Goal: Task Accomplishment & Management: Manage account settings

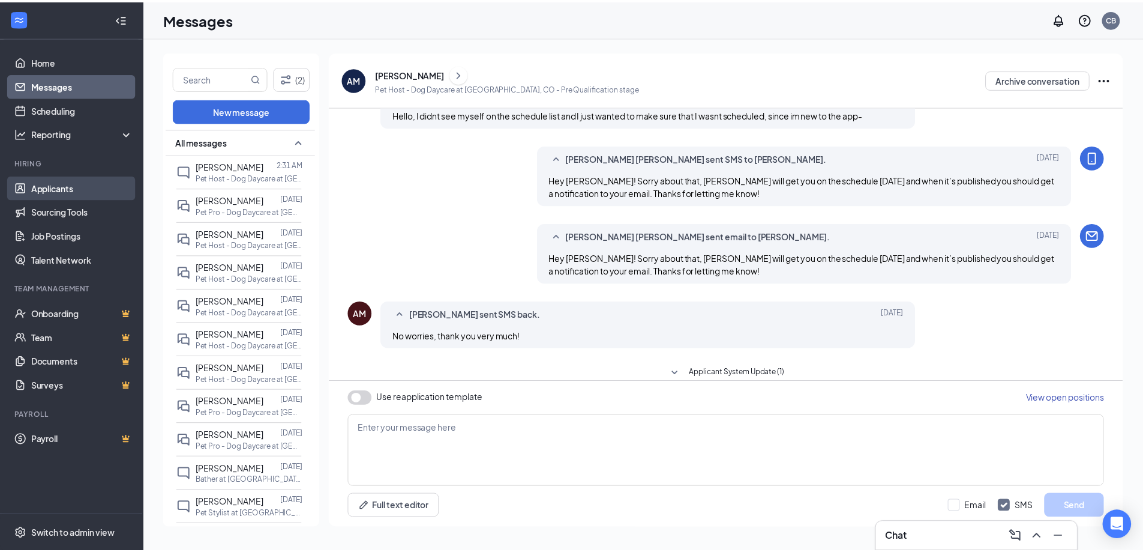
scroll to position [423, 0]
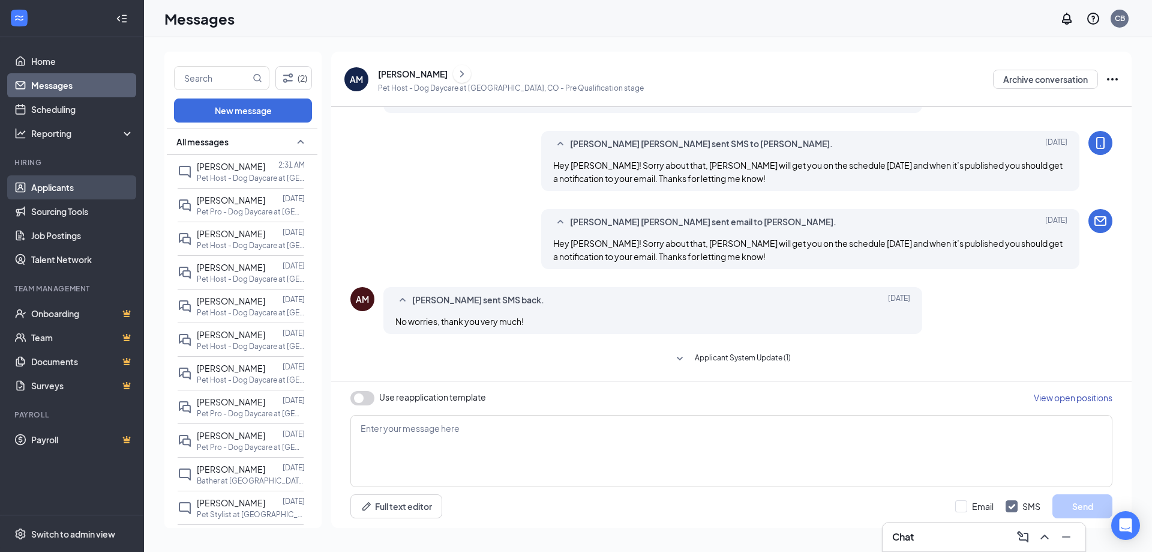
click at [58, 196] on link "Applicants" at bounding box center [82, 187] width 103 height 24
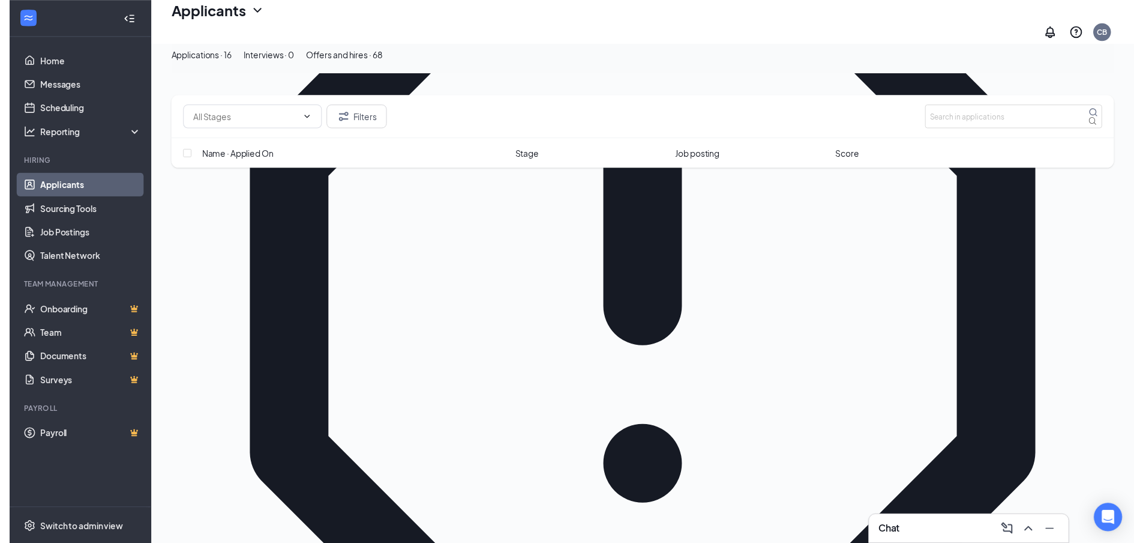
scroll to position [180, 0]
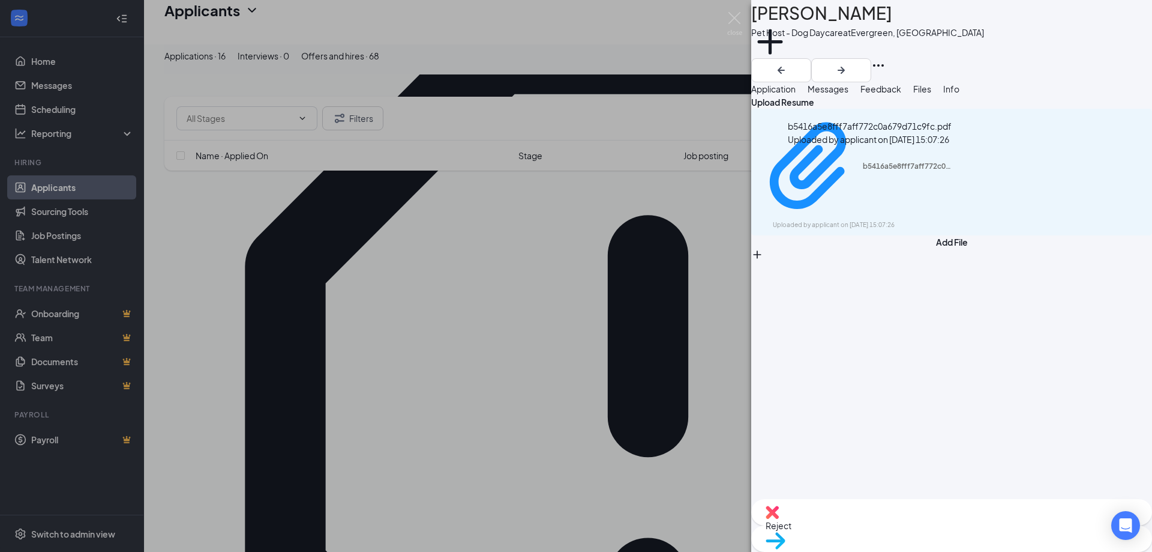
click at [895, 146] on div "b5416a5e8fff7aff772c0a679d71c9fc.pdf Uploaded by applicant on [DATE] 15:07:26" at bounding box center [870, 132] width 164 height 26
click at [892, 187] on div "Upload Resume b5416a5e8fff7aff772c0a679d71c9fc.pdf Uploaded by applicant on [DA…" at bounding box center [951, 165] width 401 height 140
click at [895, 220] on div "Uploaded by applicant on [DATE] 15:07:26" at bounding box center [863, 225] width 180 height 10
click at [333, 220] on div "AS [PERSON_NAME] Pet Host - Dog Daycare at Evergreen, CO Add a tag Application …" at bounding box center [576, 276] width 1152 height 552
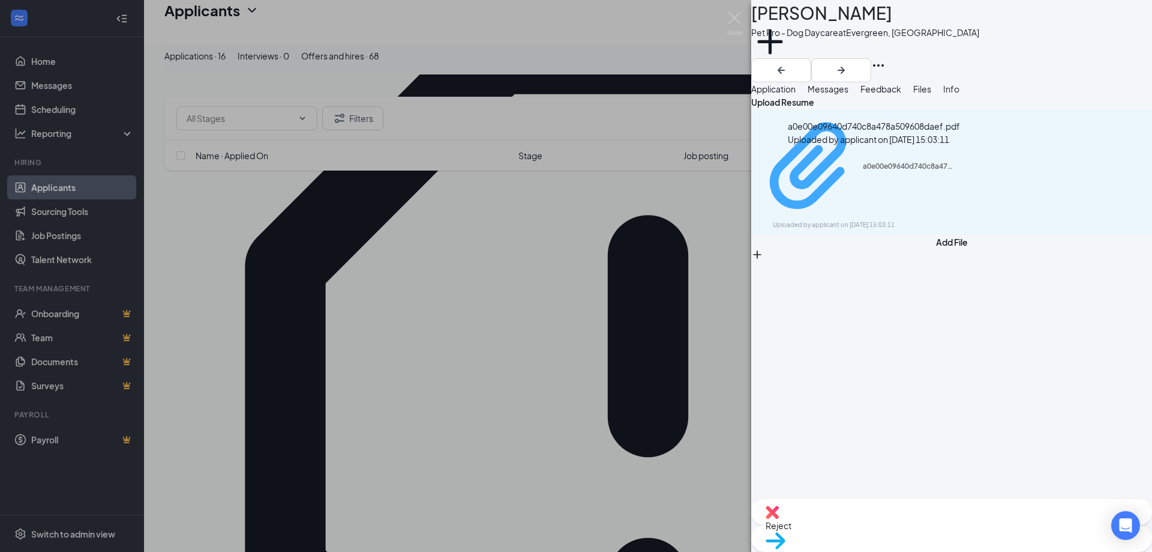
click at [910, 166] on div "a0e00e09640d740c8a478a509608daef.pdf" at bounding box center [908, 166] width 90 height 10
click at [736, 24] on img at bounding box center [734, 23] width 15 height 23
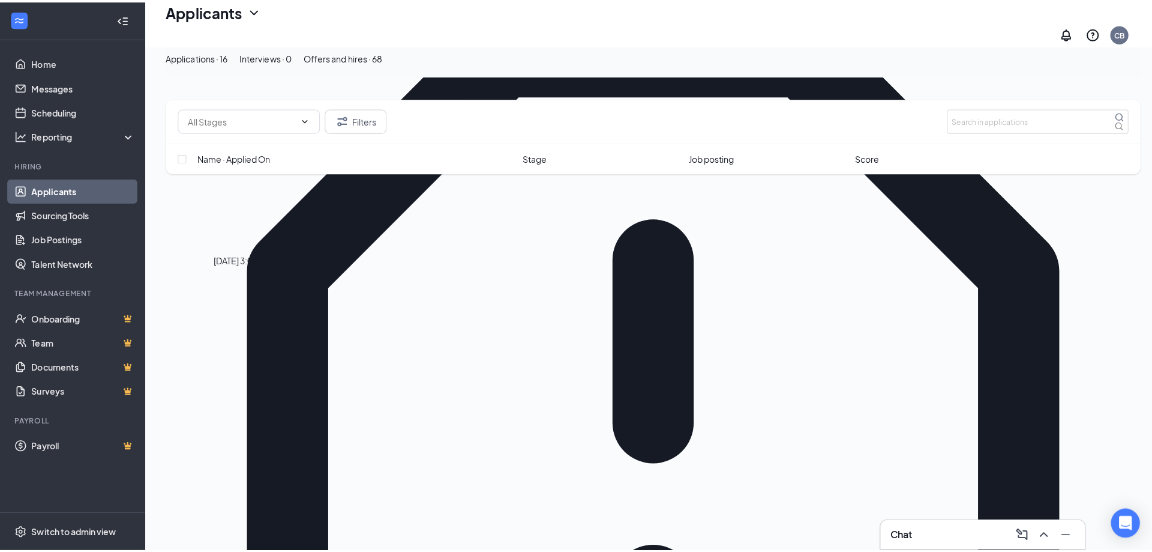
scroll to position [60, 0]
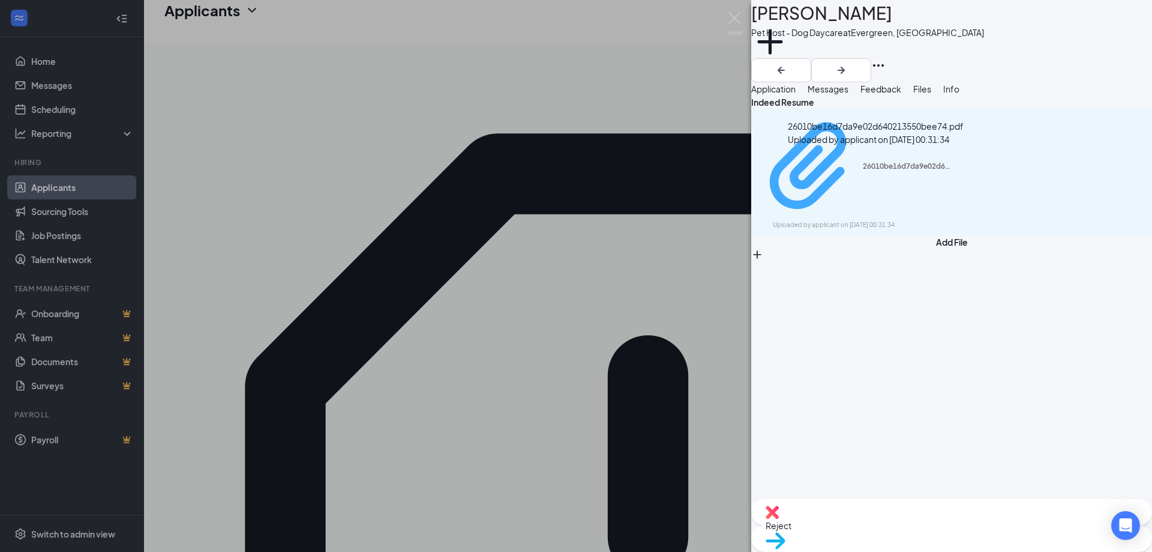
click at [850, 220] on div "Uploaded by applicant on [DATE] 00:31:34" at bounding box center [863, 225] width 180 height 10
